Goal: Navigation & Orientation: Understand site structure

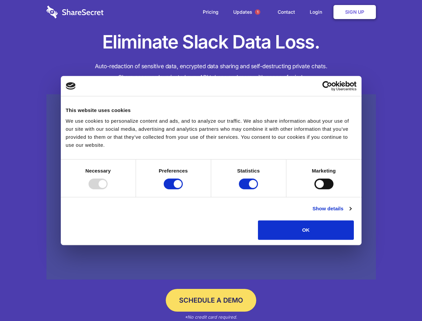
click at [108, 189] on div at bounding box center [98, 184] width 19 height 11
click at [183, 189] on input "Preferences" at bounding box center [173, 184] width 19 height 11
checkbox input "false"
click at [249, 189] on input "Statistics" at bounding box center [248, 184] width 19 height 11
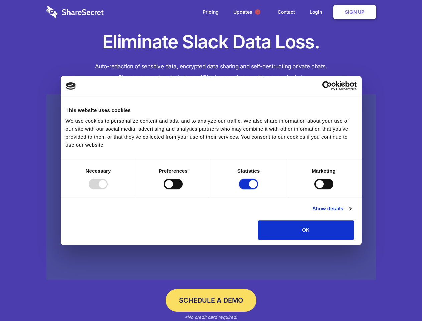
checkbox input "false"
click at [315, 189] on input "Marketing" at bounding box center [324, 184] width 19 height 11
checkbox input "true"
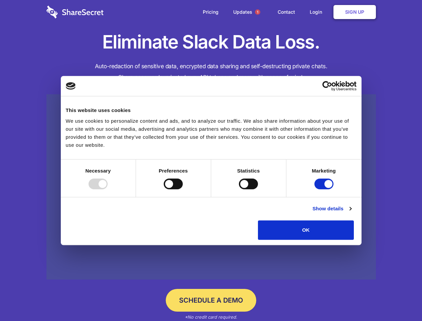
click at [351, 213] on link "Show details" at bounding box center [332, 209] width 39 height 8
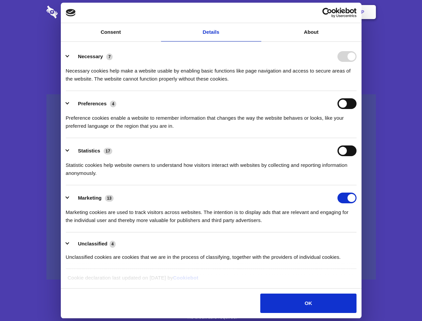
click at [357, 91] on li "Necessary 7 Necessary cookies help make a website usable by enabling basic func…" at bounding box center [211, 67] width 291 height 47
